Goal: Check status: Check status

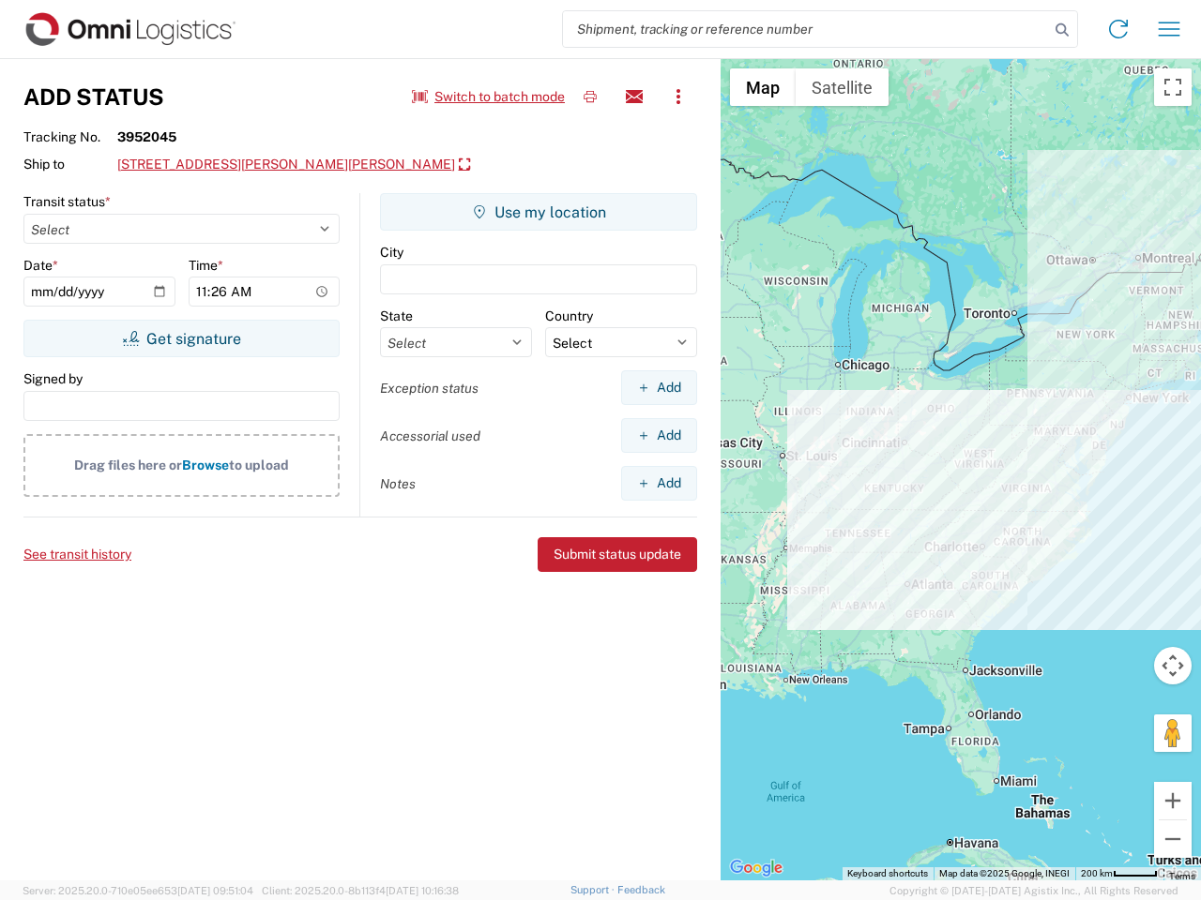
click at [806, 29] on input "search" at bounding box center [806, 29] width 486 height 36
click at [1062, 30] on icon at bounding box center [1062, 30] width 26 height 26
click at [1118, 29] on icon at bounding box center [1118, 29] width 30 height 30
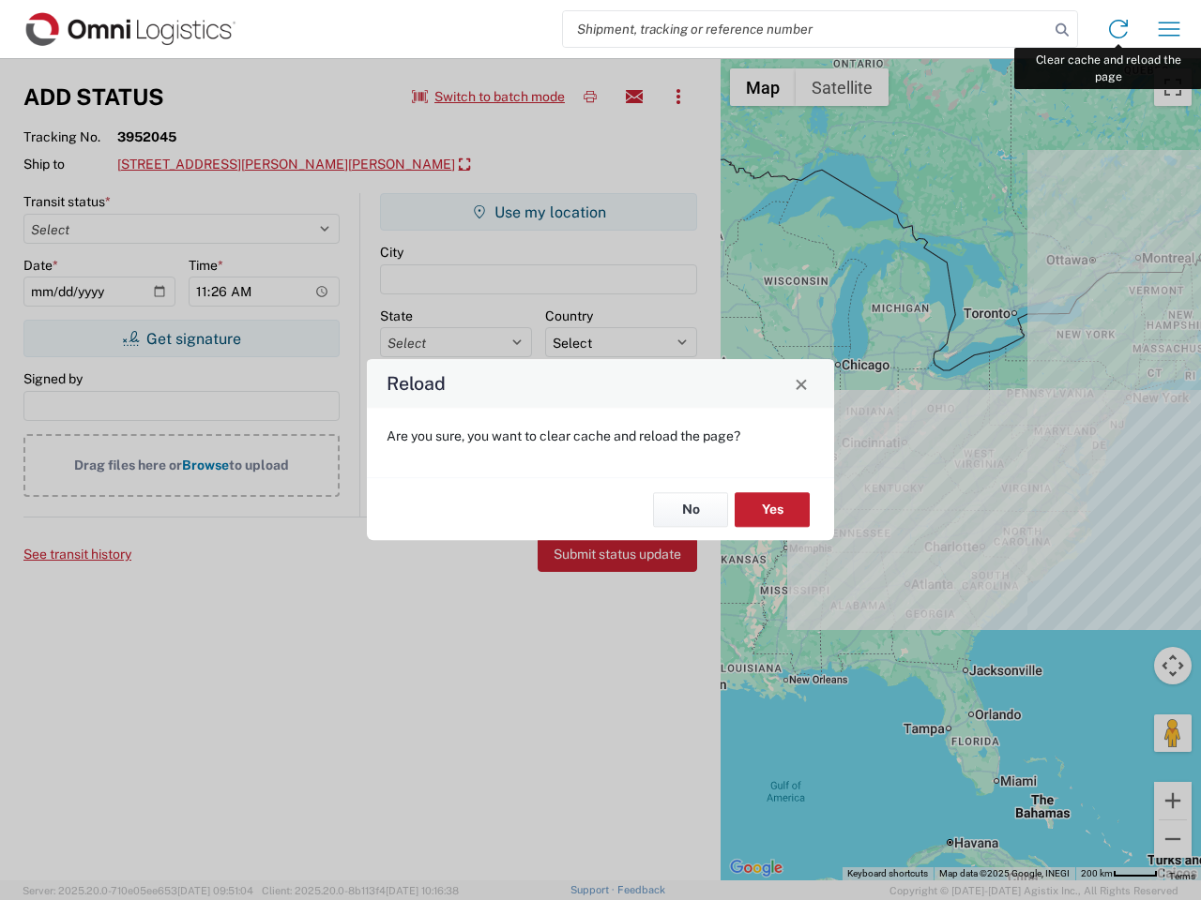
click at [1169, 29] on div "Reload Are you sure, you want to clear cache and reload the page? No Yes" at bounding box center [600, 450] width 1201 height 900
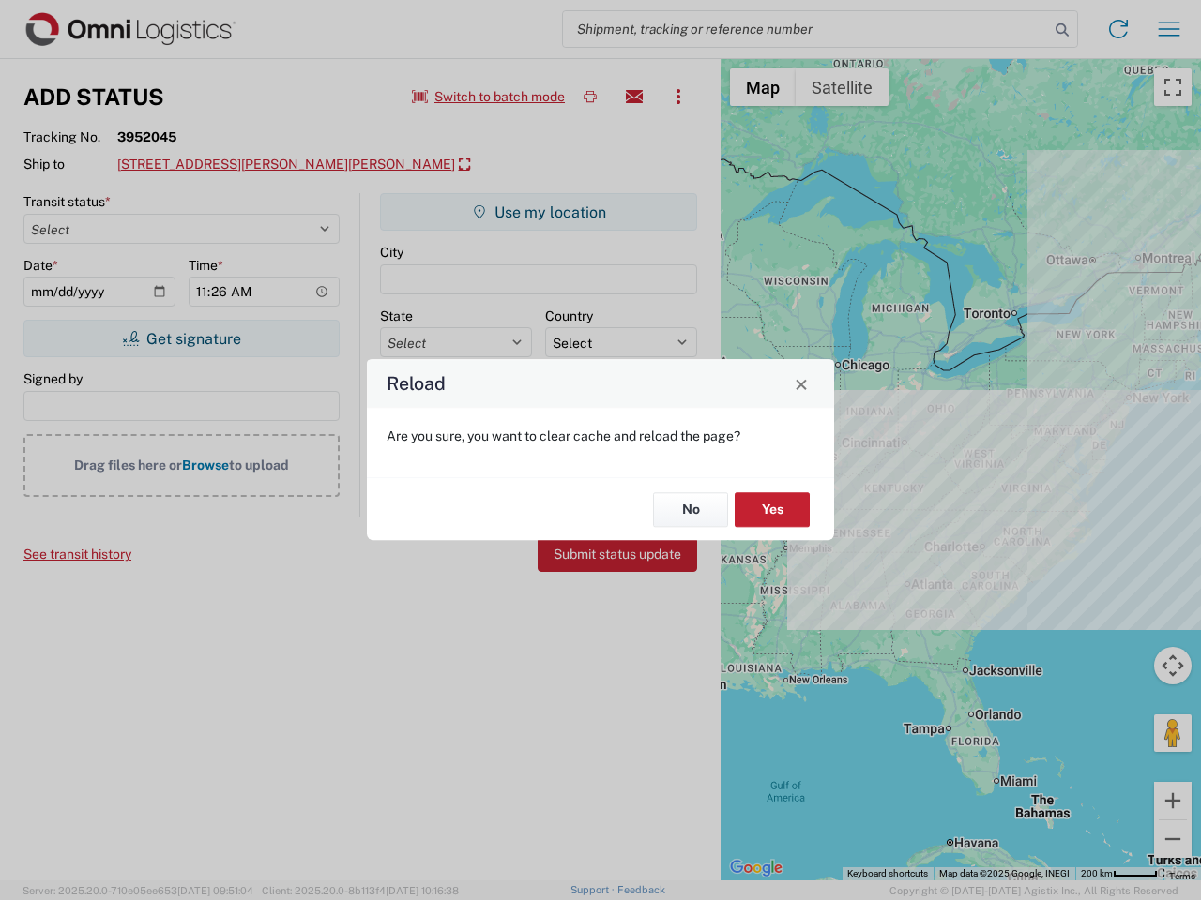
click at [489, 97] on div "Reload Are you sure, you want to clear cache and reload the page? No Yes" at bounding box center [600, 450] width 1201 height 900
click at [590, 97] on div "Reload Are you sure, you want to clear cache and reload the page? No Yes" at bounding box center [600, 450] width 1201 height 900
click at [634, 97] on div "Reload Are you sure, you want to clear cache and reload the page? No Yes" at bounding box center [600, 450] width 1201 height 900
click at [678, 97] on div "Reload Are you sure, you want to clear cache and reload the page? No Yes" at bounding box center [600, 450] width 1201 height 900
click at [252, 165] on div "Reload Are you sure, you want to clear cache and reload the page? No Yes" at bounding box center [600, 450] width 1201 height 900
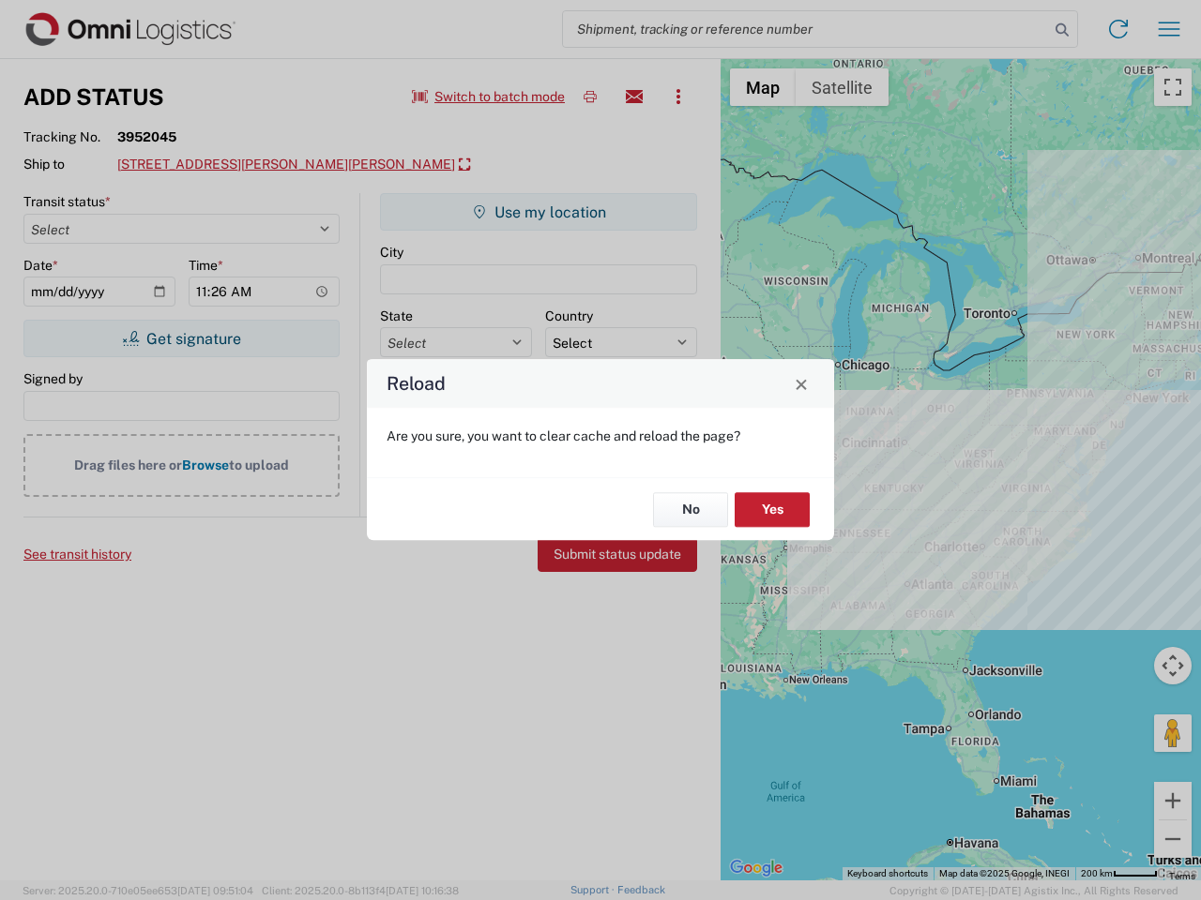
click at [181, 339] on div "Reload Are you sure, you want to clear cache and reload the page? No Yes" at bounding box center [600, 450] width 1201 height 900
